Goal: Transaction & Acquisition: Obtain resource

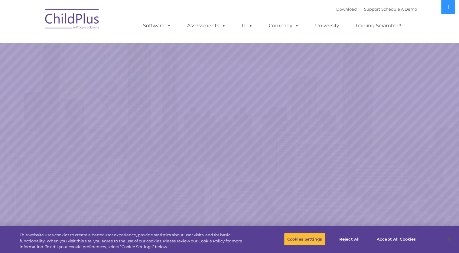
select select "MEDIUM"
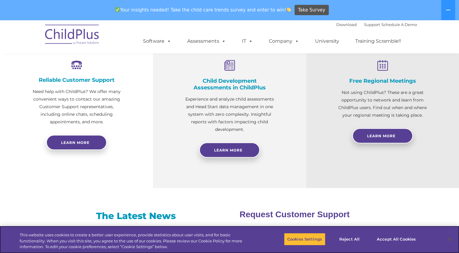
scroll to position [242, 0]
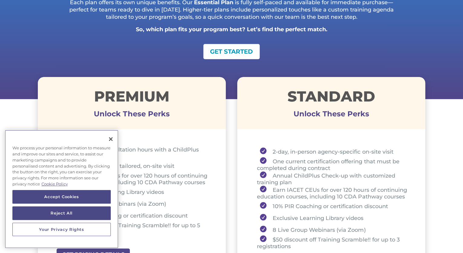
scroll to position [156, 0]
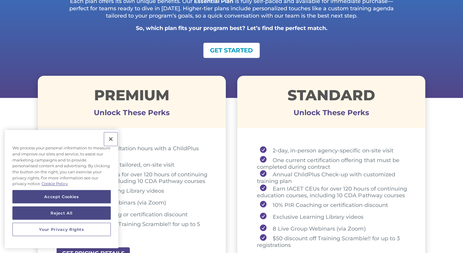
click at [109, 140] on button "Close" at bounding box center [110, 138] width 13 height 13
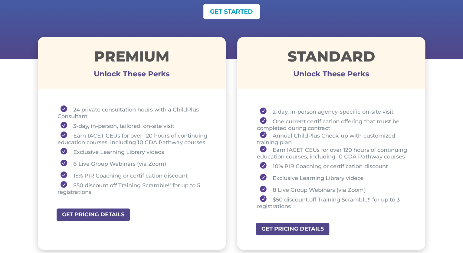
scroll to position [195, 0]
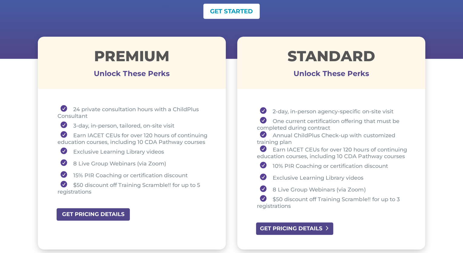
click at [277, 224] on link "GET PRICING DETAILS" at bounding box center [294, 228] width 78 height 14
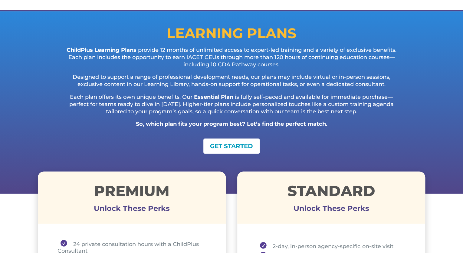
scroll to position [0, 0]
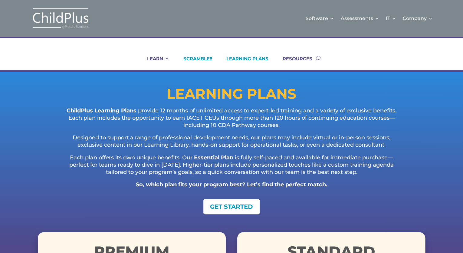
click at [197, 56] on link "SCRAMBLE!!" at bounding box center [194, 63] width 36 height 15
